Goal: Information Seeking & Learning: Check status

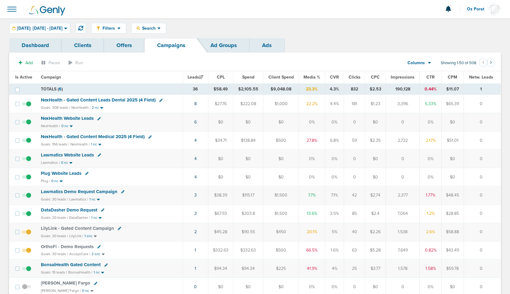
click at [93, 21] on div "Filters Active Only Settings Status Active Inactive Objectives MQL SQL Traffic …" at bounding box center [255, 28] width 510 height 20
click at [83, 29] on icon at bounding box center [80, 28] width 5 height 5
click at [34, 36] on div "Filters Active Only Settings Status Active Inactive Objectives MQL SQL Traffic …" at bounding box center [255, 28] width 510 height 20
click at [34, 52] on link "Dashboard" at bounding box center [35, 45] width 53 height 14
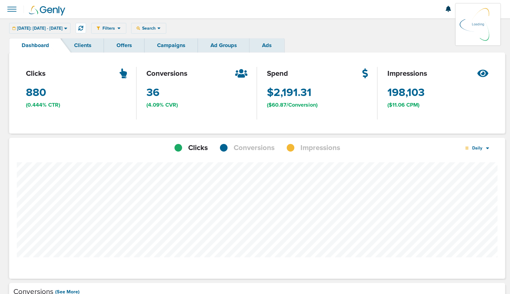
scroll to position [475, 492]
click at [256, 147] on span "Conversions" at bounding box center [254, 148] width 41 height 10
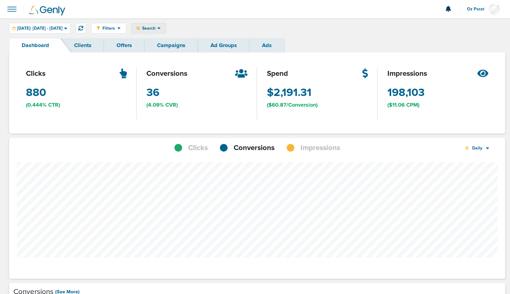
click at [166, 32] on div "Search" at bounding box center [149, 28] width 34 height 10
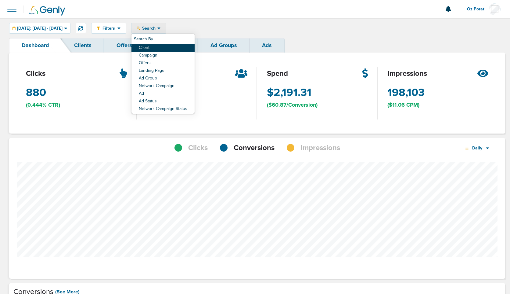
click at [169, 48] on link "Client" at bounding box center [163, 48] width 63 height 8
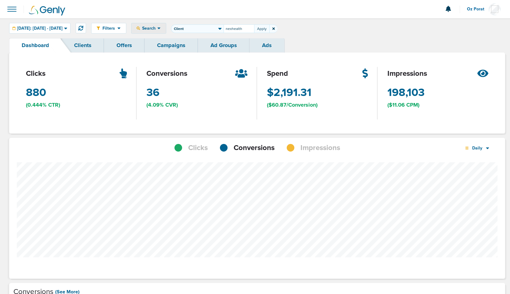
type input "nexhealth"
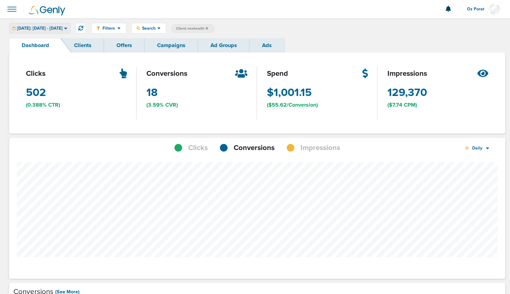
click at [61, 30] on span "[DATE]: [DATE] - [DATE]" at bounding box center [39, 28] width 45 height 4
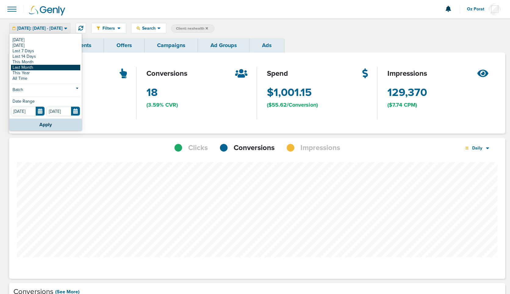
click at [42, 66] on link "Last Month" at bounding box center [45, 67] width 69 height 5
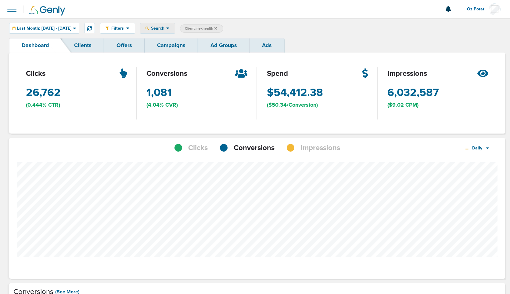
click at [175, 32] on div "Search" at bounding box center [157, 28] width 34 height 10
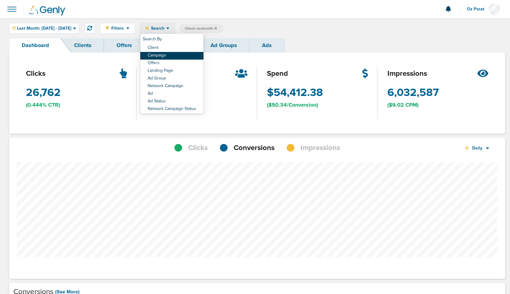
click at [183, 53] on link "Campaign" at bounding box center [171, 56] width 63 height 8
select select "cmpName"
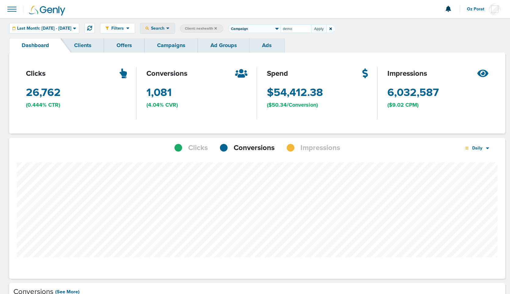
type input "demo"
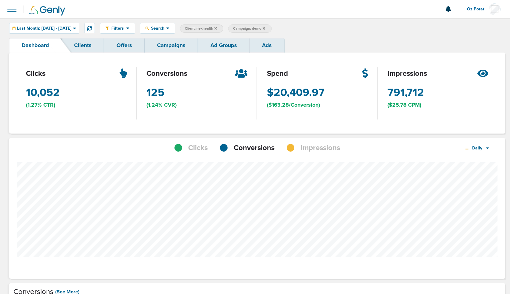
click at [265, 30] on span "Campaign: demo" at bounding box center [249, 28] width 32 height 5
select select "cmpName"
click at [311, 27] on input "demo" at bounding box center [296, 28] width 31 height 9
type input "website leads"
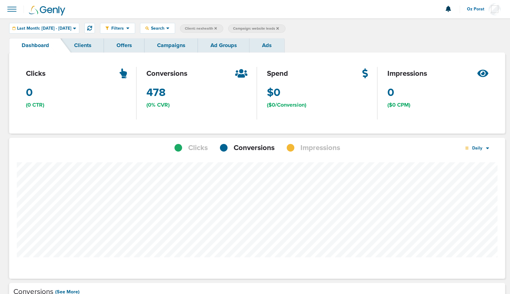
click at [173, 44] on link "Campaigns" at bounding box center [171, 45] width 53 height 14
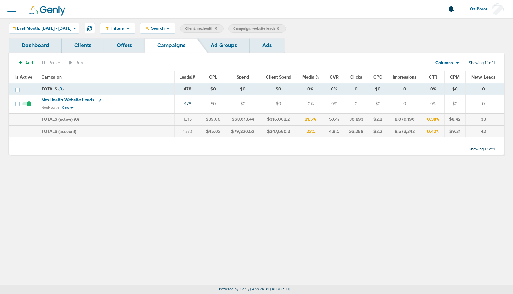
click at [279, 27] on icon at bounding box center [278, 28] width 2 height 2
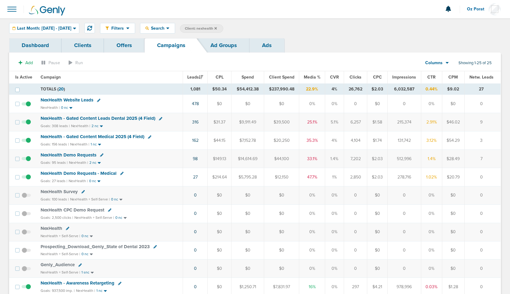
click at [252, 77] on span "Spend" at bounding box center [248, 76] width 12 height 5
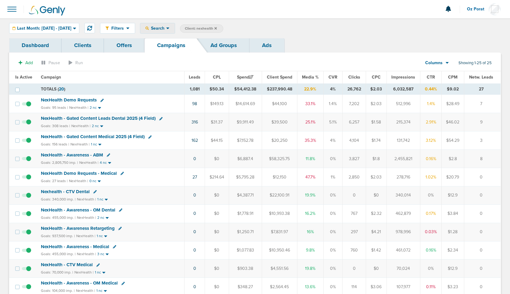
click at [166, 29] on span "Search" at bounding box center [157, 28] width 17 height 5
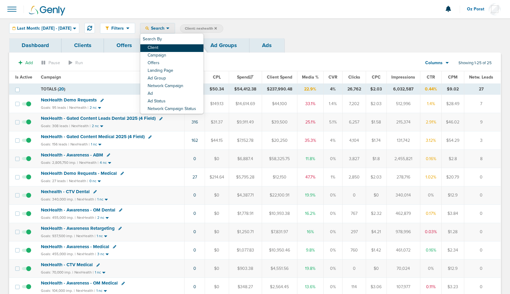
click at [183, 46] on link "Client" at bounding box center [171, 48] width 63 height 8
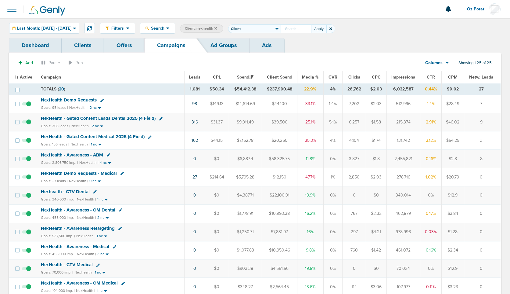
click at [277, 27] on select "Client Campaign Offers Landing Page Ad Group Network Campaign Ad Ad Status Netw…" at bounding box center [254, 28] width 53 height 9
select select "cmpName"
click at [247, 24] on select "Client Campaign Offers Landing Page Ad Group Network Campaign Ad Ad Status Netw…" at bounding box center [254, 28] width 53 height 9
click at [311, 28] on input "text" at bounding box center [296, 28] width 31 height 9
type input "demo"
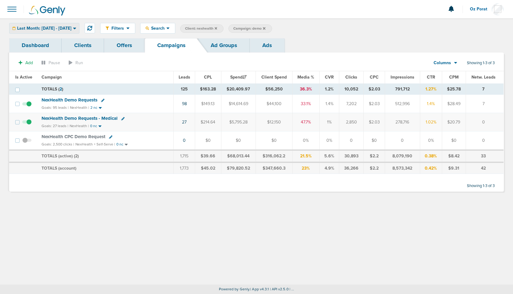
click at [68, 26] on span "Last Month: [DATE] - [DATE]" at bounding box center [44, 28] width 54 height 4
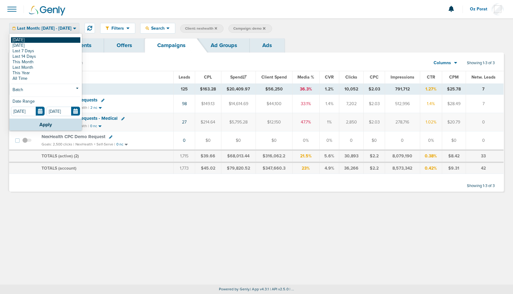
click at [52, 41] on link "[DATE]" at bounding box center [45, 39] width 69 height 5
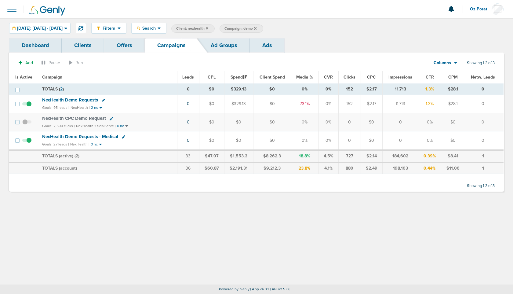
drag, startPoint x: 347, startPoint y: 105, endPoint x: 361, endPoint y: 105, distance: 13.7
click at [361, 105] on td "152" at bounding box center [349, 104] width 22 height 18
click at [96, 107] on span "2 nc" at bounding box center [97, 107] width 12 height 5
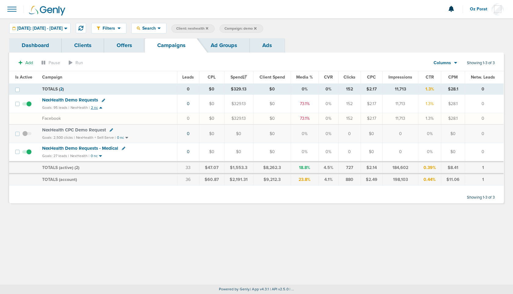
click at [94, 107] on small "2 nc" at bounding box center [94, 107] width 7 height 5
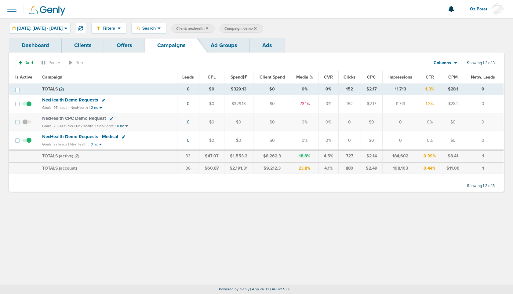
click at [82, 97] on td "NexHealth Demo Requests Goals: 95 leads | NexHealth | 2 nc" at bounding box center [107, 104] width 139 height 18
click at [92, 100] on span "NexHealth Demo Requests" at bounding box center [70, 99] width 56 height 5
